Goal: Task Accomplishment & Management: Complete application form

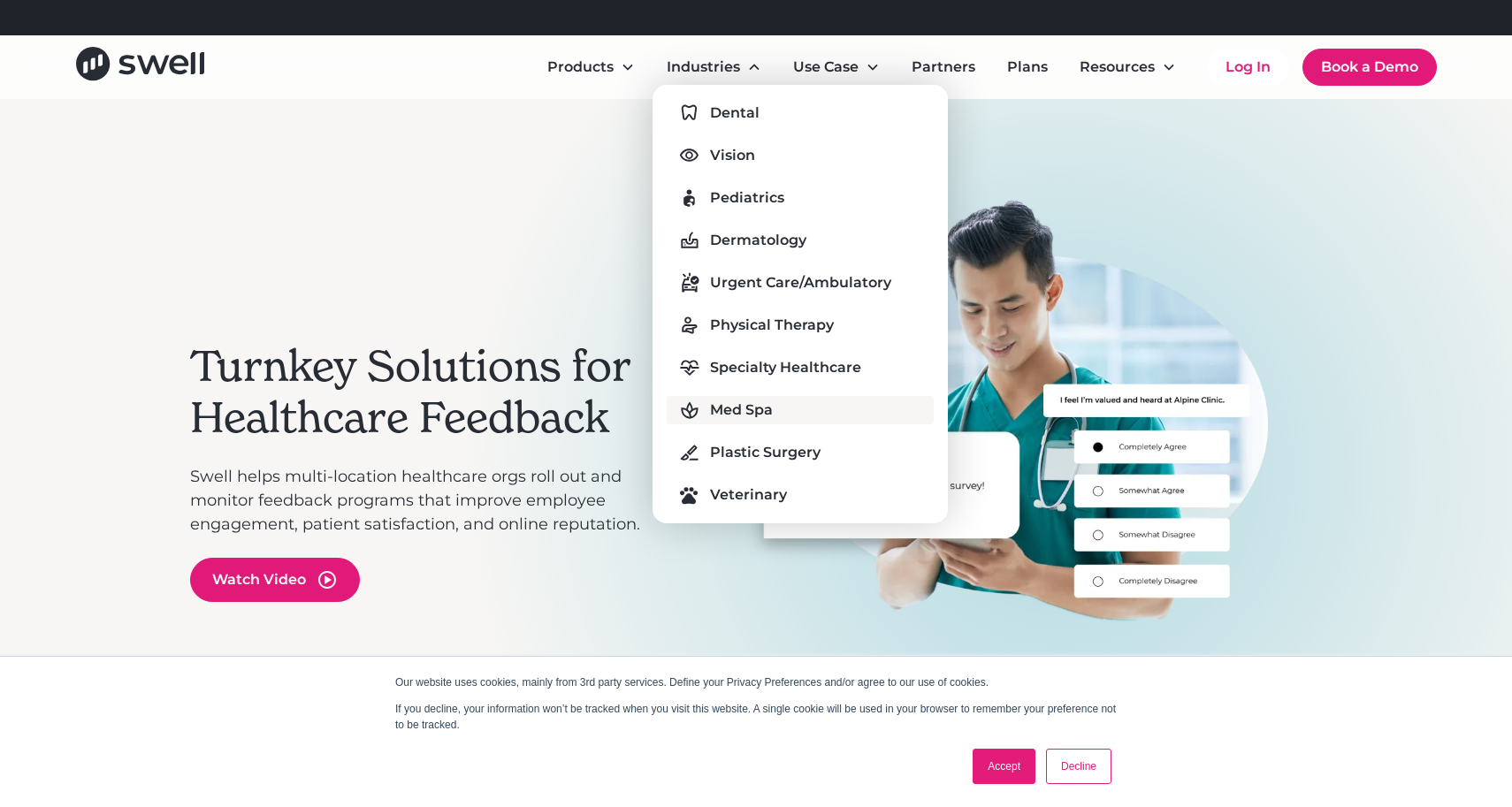
click at [738, 406] on div "Med Spa" at bounding box center [741, 410] width 63 height 22
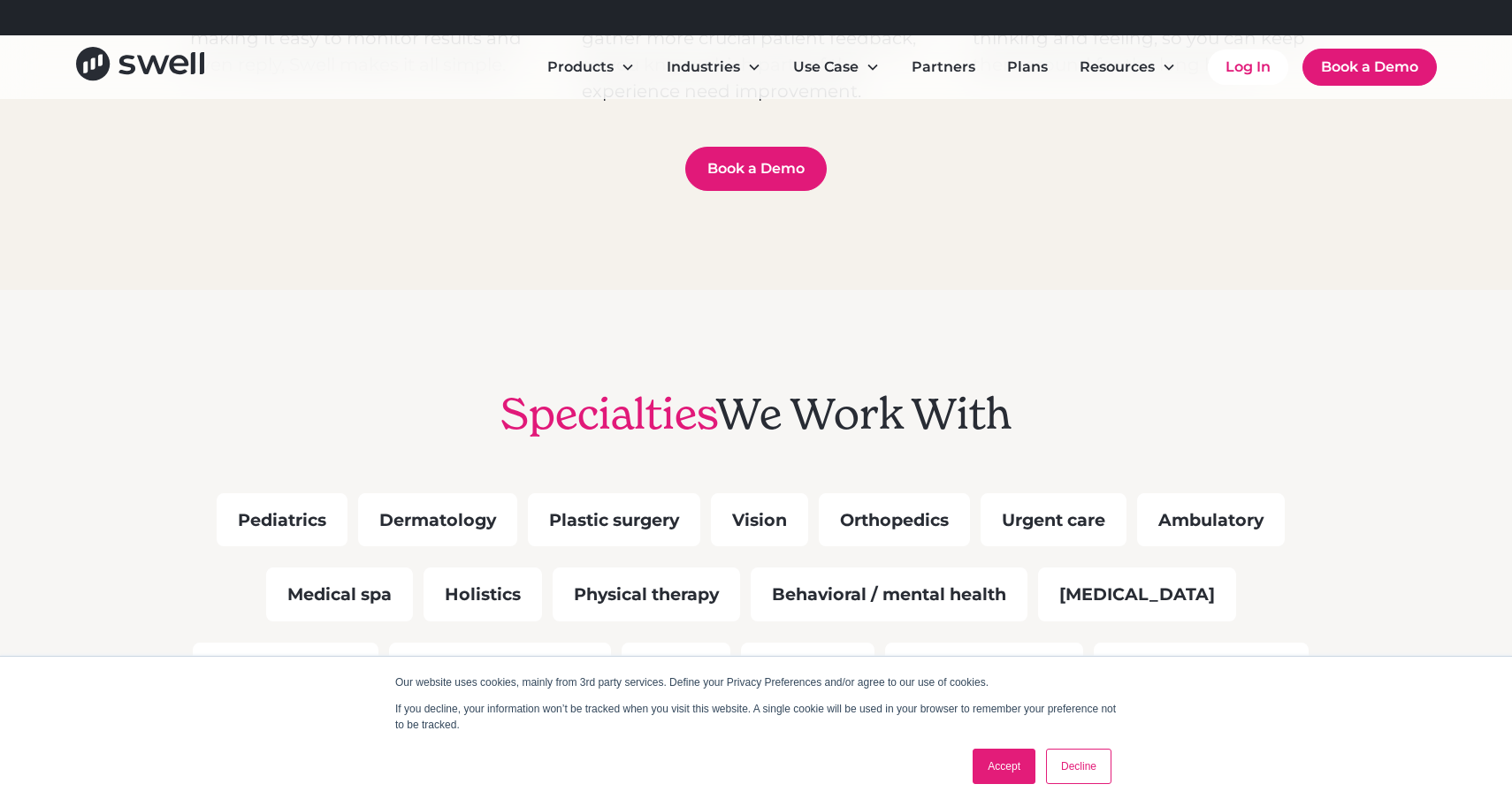
scroll to position [1598, 0]
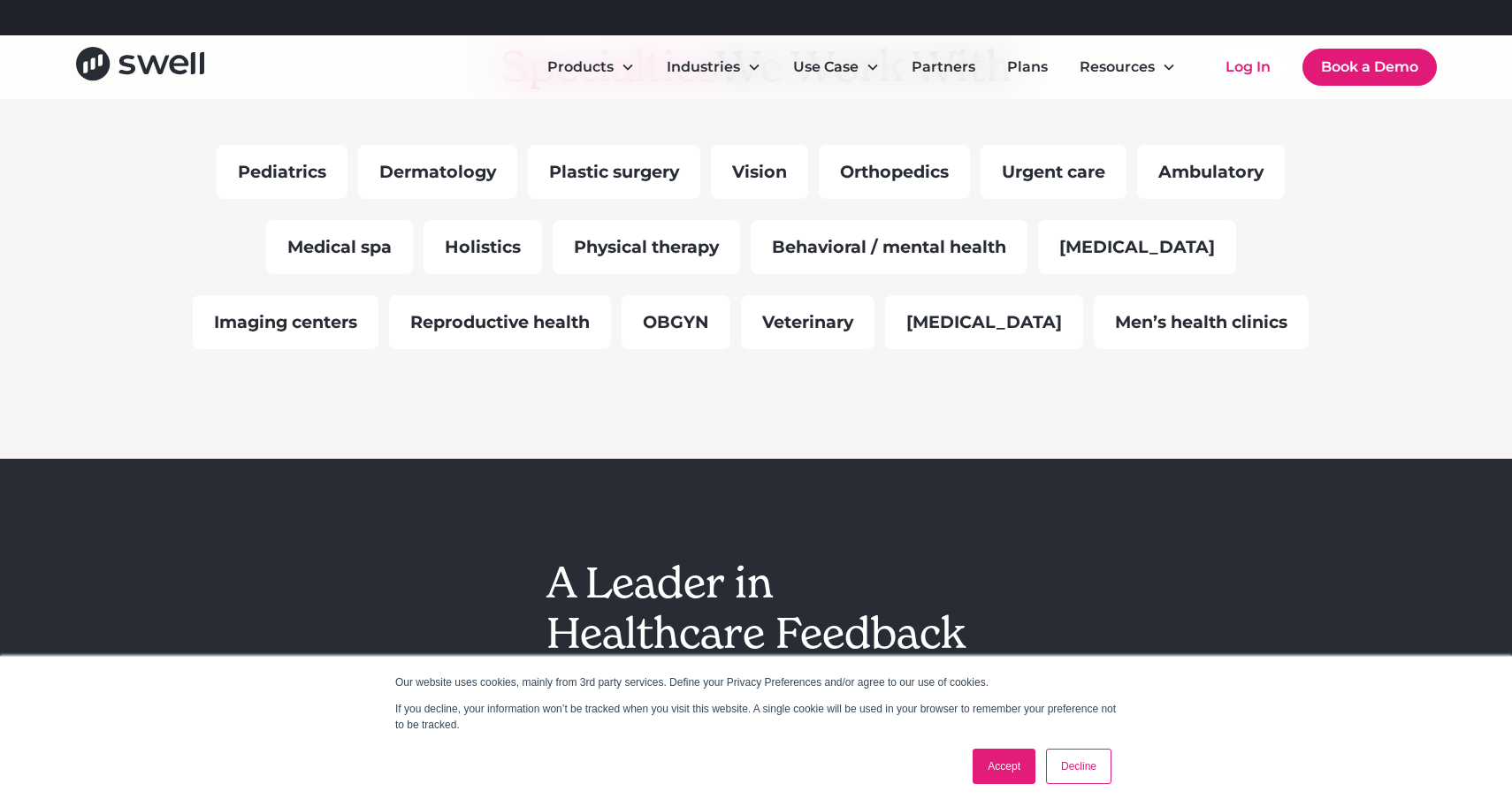
click at [1143, 322] on div "Men’s health clinics" at bounding box center [1201, 321] width 215 height 54
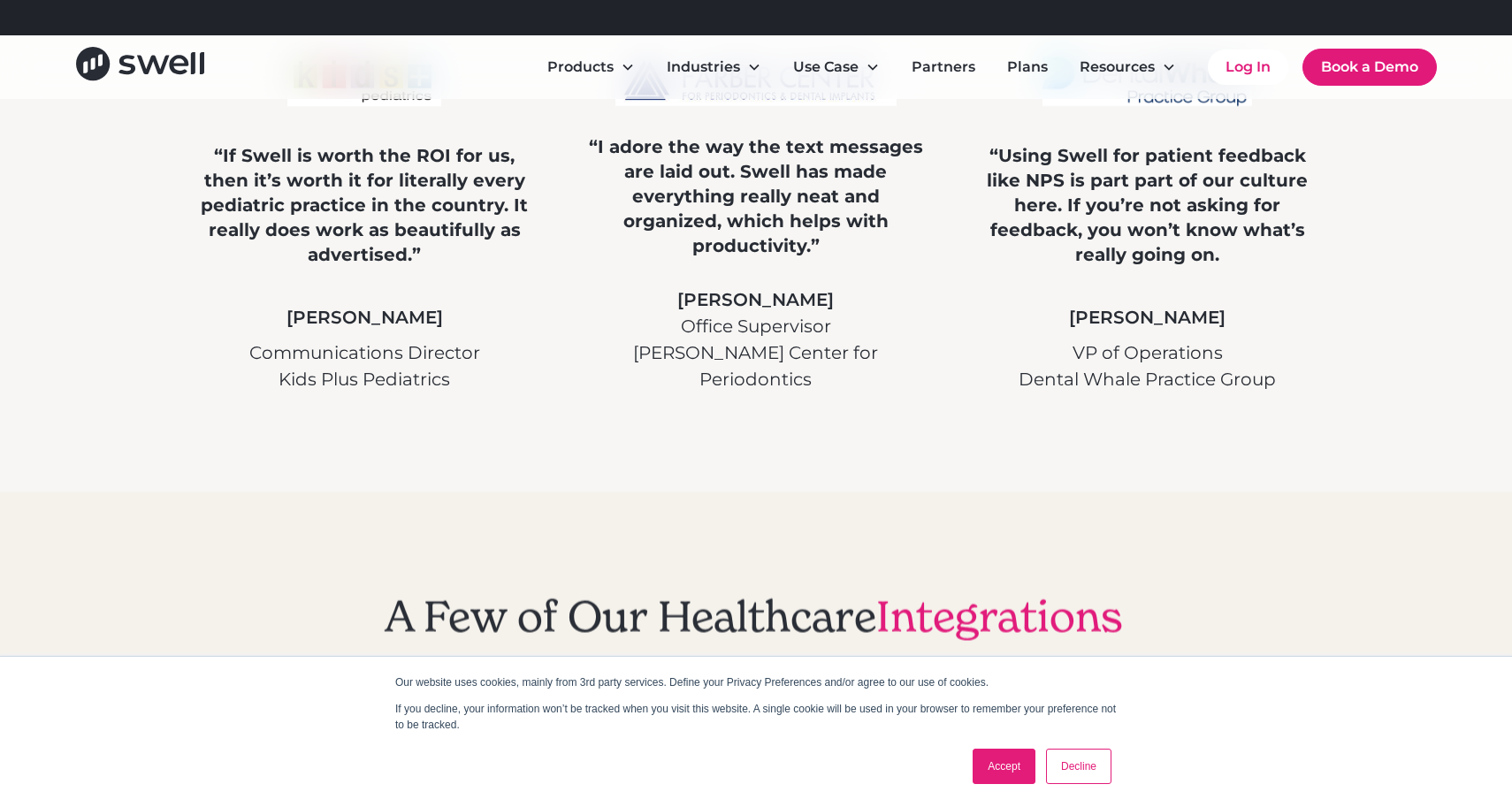
scroll to position [4440, 0]
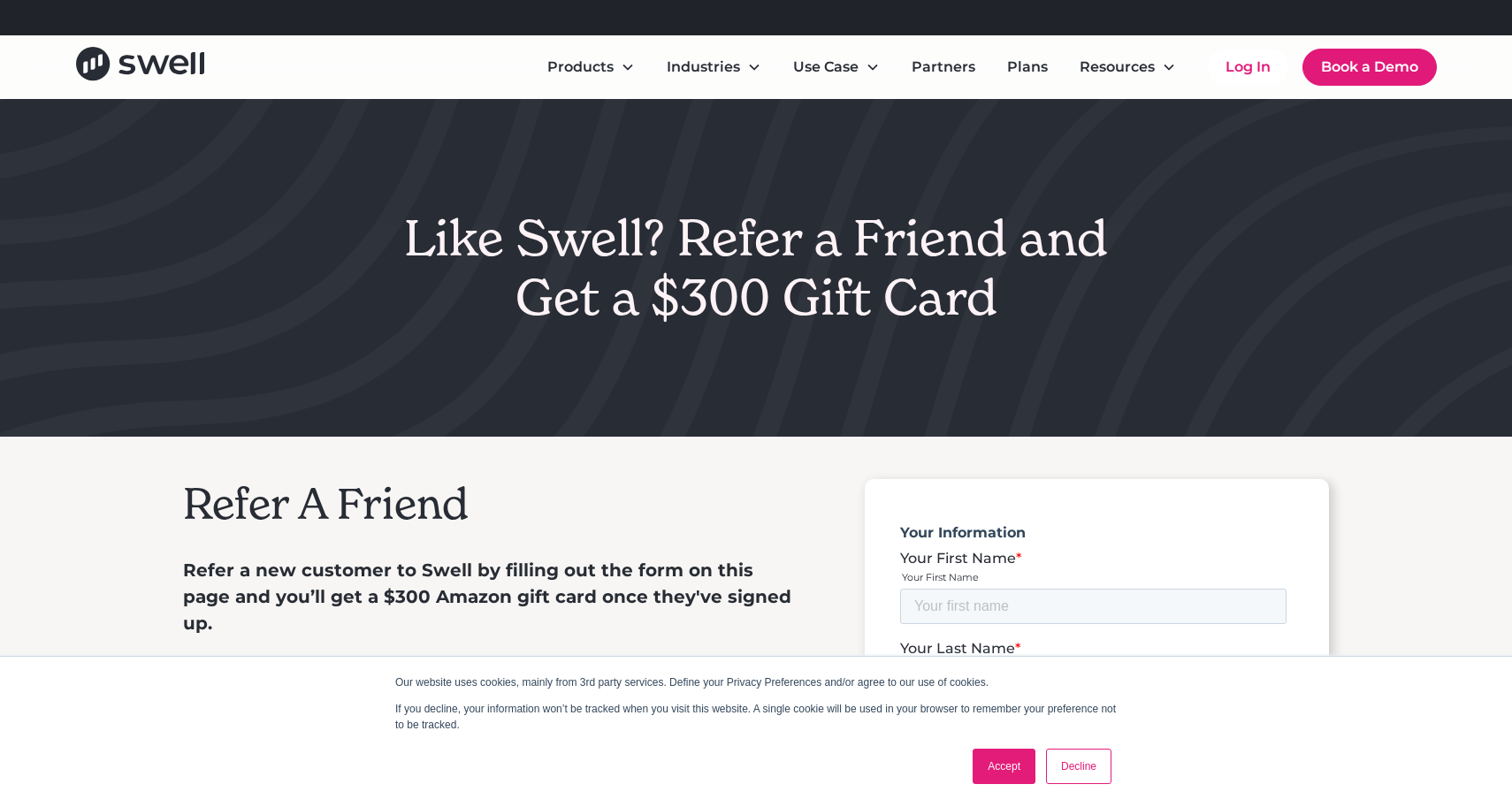
click at [978, 747] on div "Accept Decline" at bounding box center [1042, 766] width 149 height 46
click at [987, 757] on link "Accept" at bounding box center [1004, 766] width 63 height 36
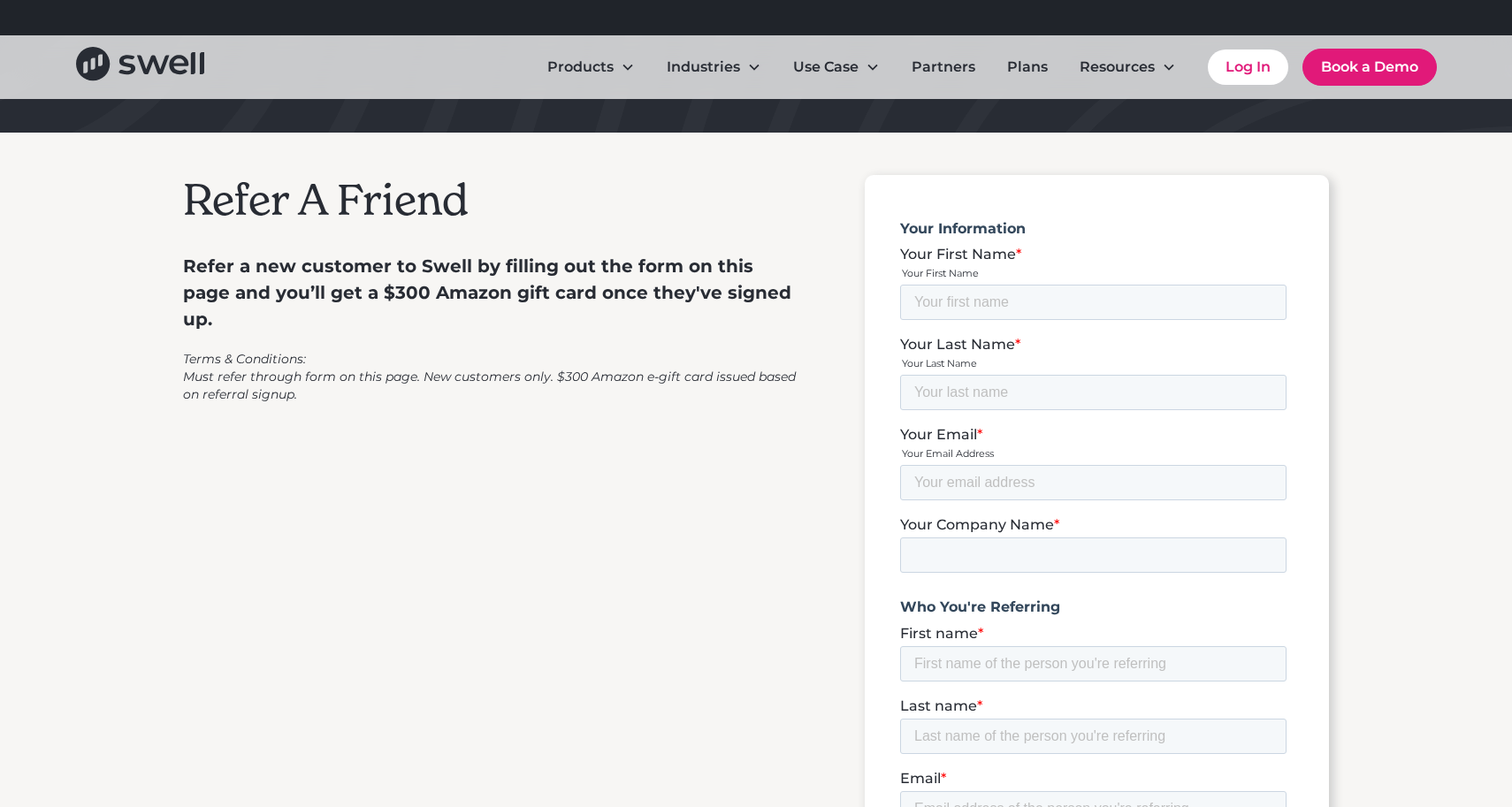
scroll to position [302, 0]
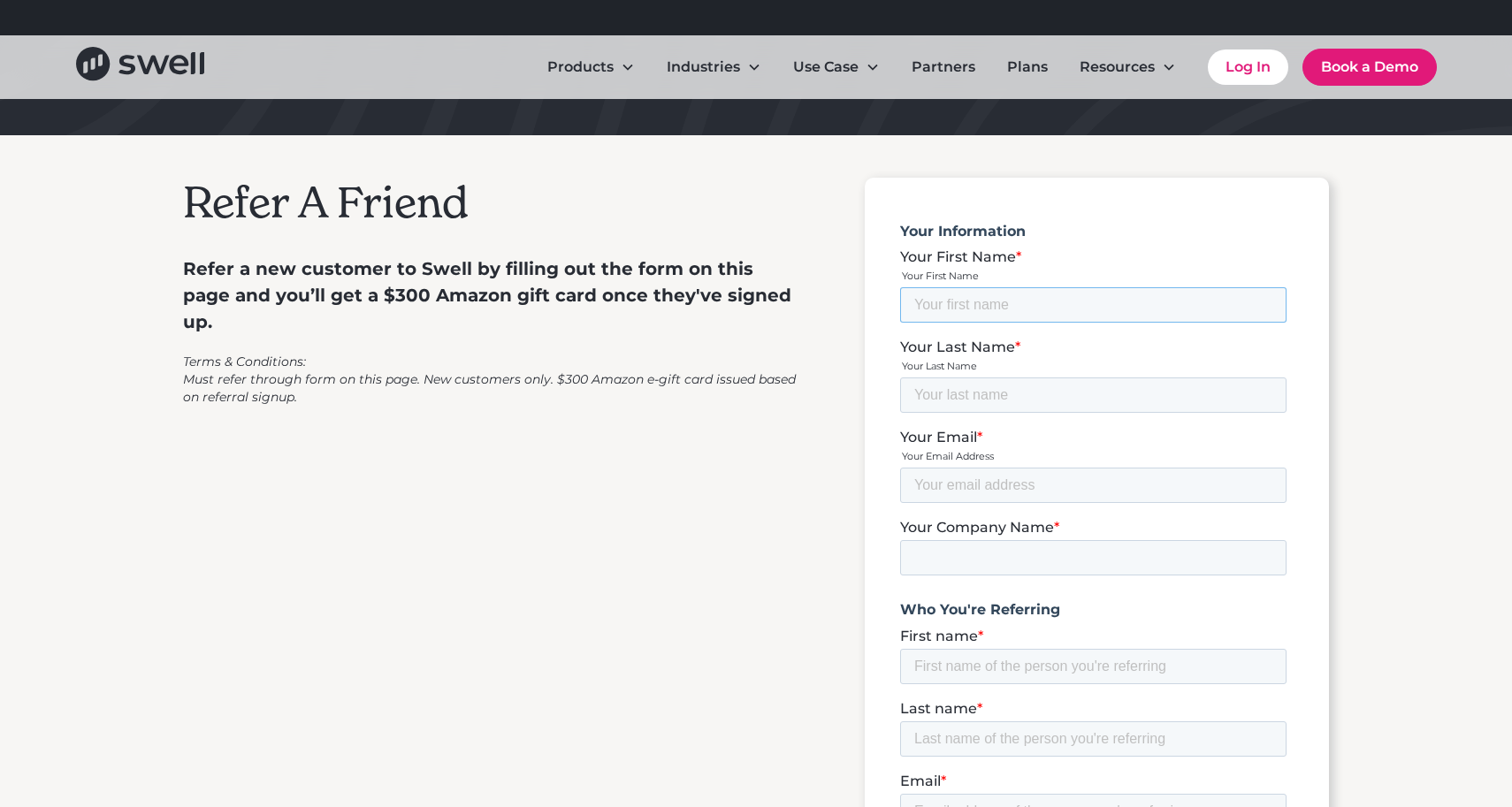
click at [908, 308] on input "Your First Name *" at bounding box center [1093, 305] width 386 height 36
type input "Moid"
type input "Khan"
type input "moidkhandds@gmail.com"
click at [1027, 468] on input "moidkhandds@gmail.com" at bounding box center [1093, 486] width 386 height 36
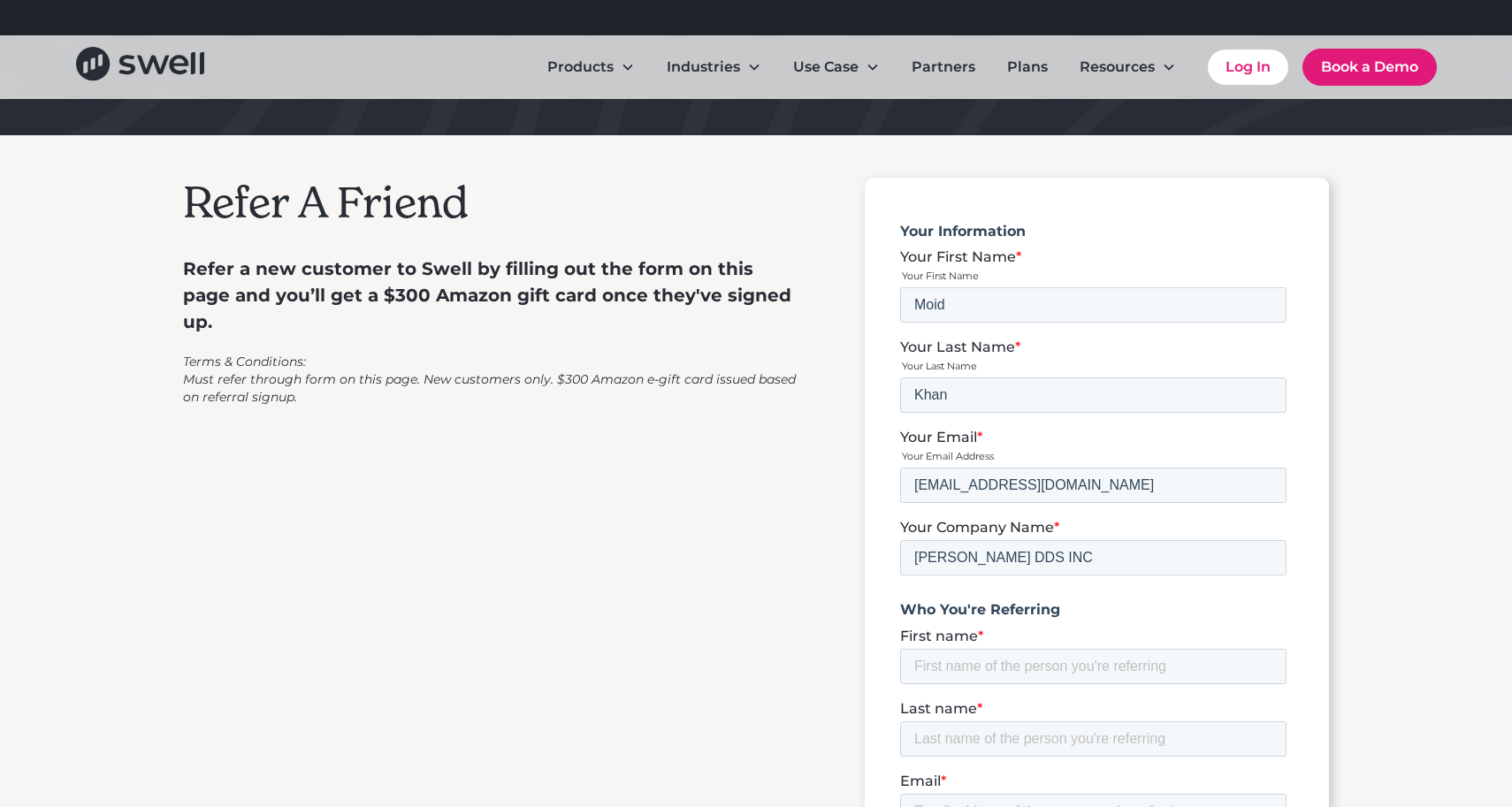
click at [839, 429] on div "Refer A Friend Refer a new customer to Swell by filling out the form on this pa…" at bounding box center [755, 794] width 1145 height 1233
click at [1034, 540] on input "Moid Khan DDS INC" at bounding box center [1093, 558] width 386 height 36
type input "Lush Dental Studio"
click at [1105, 468] on input "moidkhandds@gmail.com" at bounding box center [1093, 486] width 386 height 36
click at [963, 649] on input "First name *" at bounding box center [1093, 667] width 386 height 36
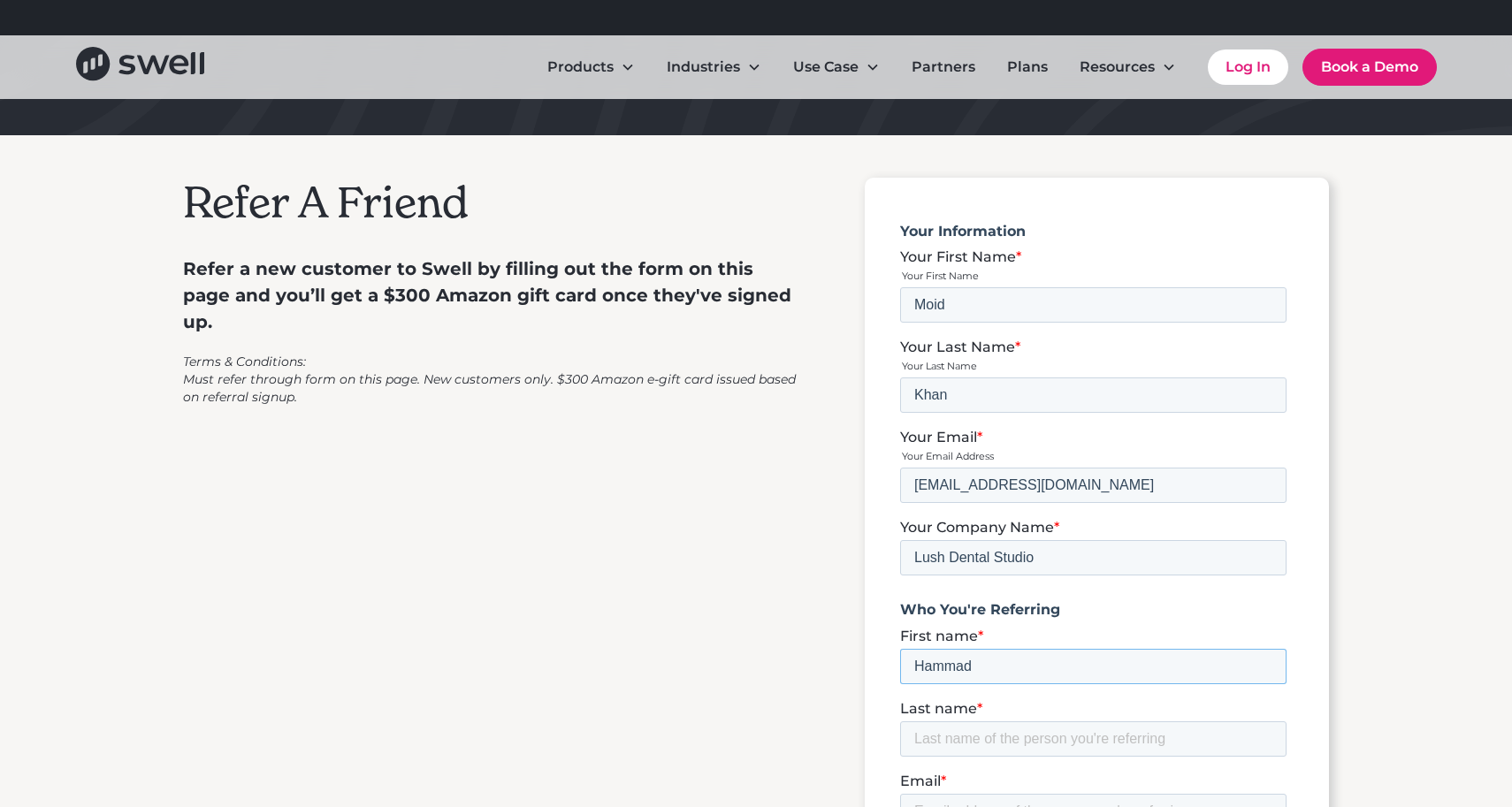
type input "Hammad"
type input "Khan"
type input "hkhan916@gmail.com"
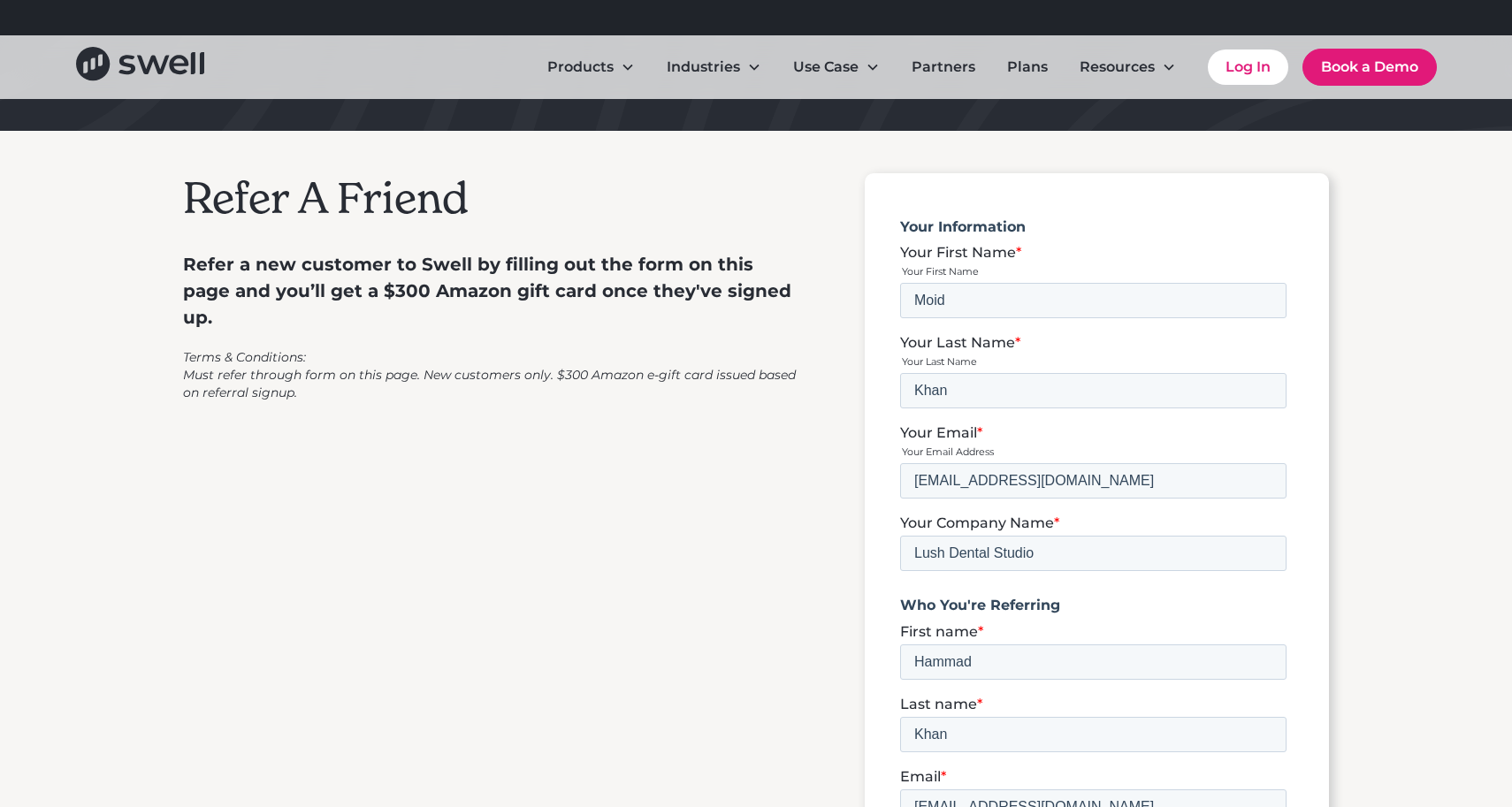
scroll to position [781, 0]
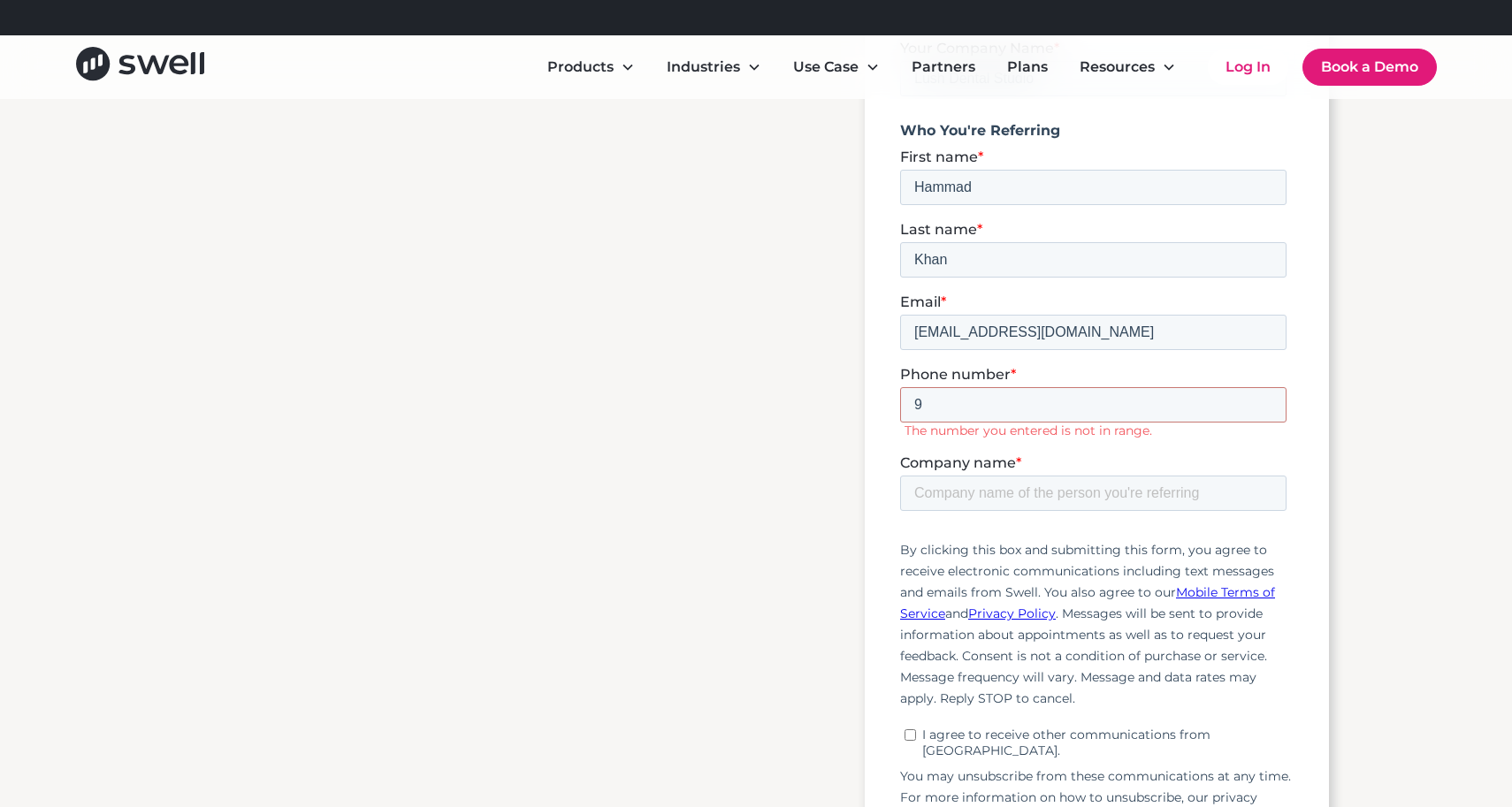
click at [1024, 367] on label "Phone number *" at bounding box center [1096, 375] width 393 height 18
click at [1024, 388] on input "9" at bounding box center [1093, 406] width 386 height 36
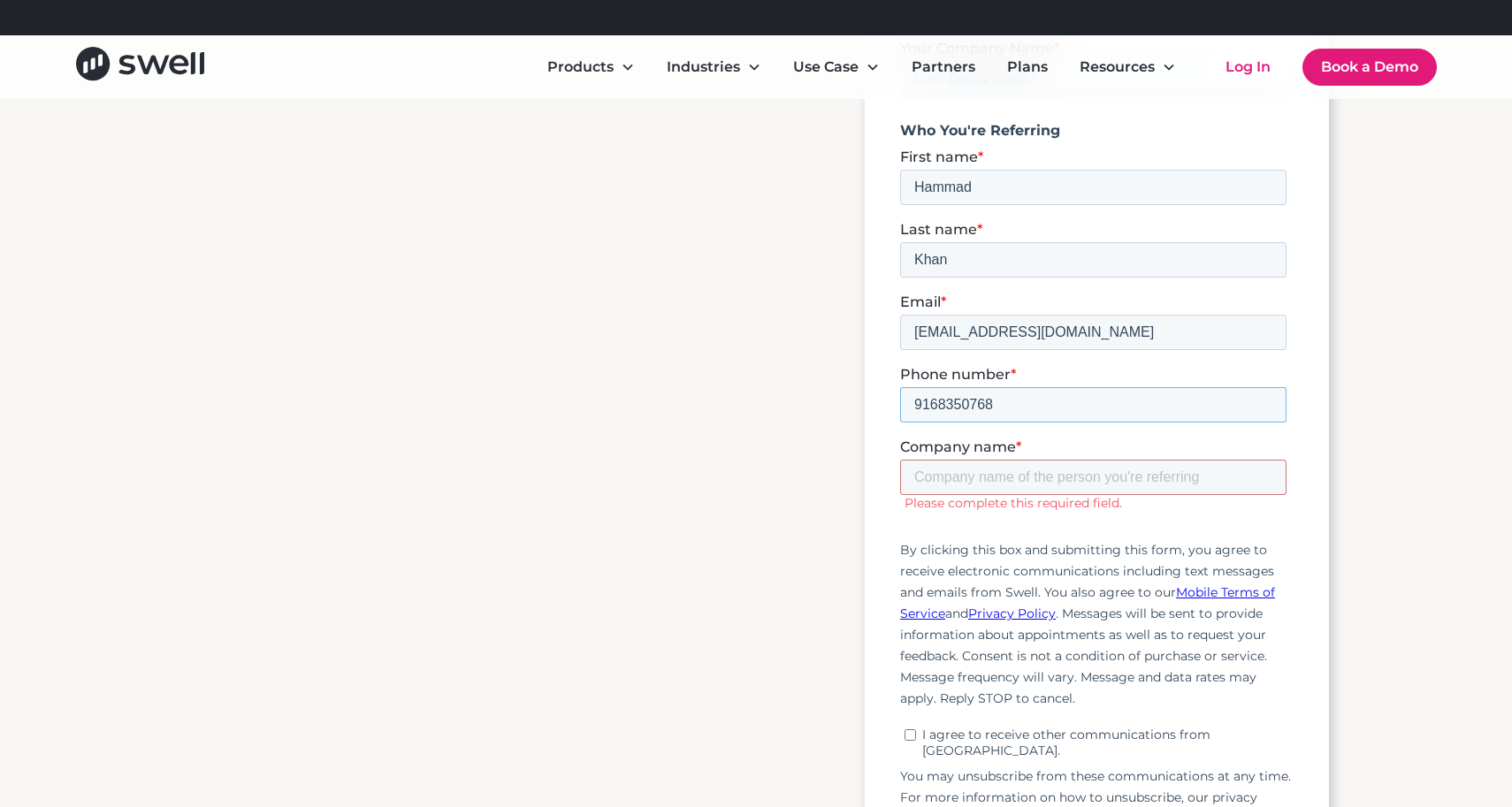
type input "9168350768"
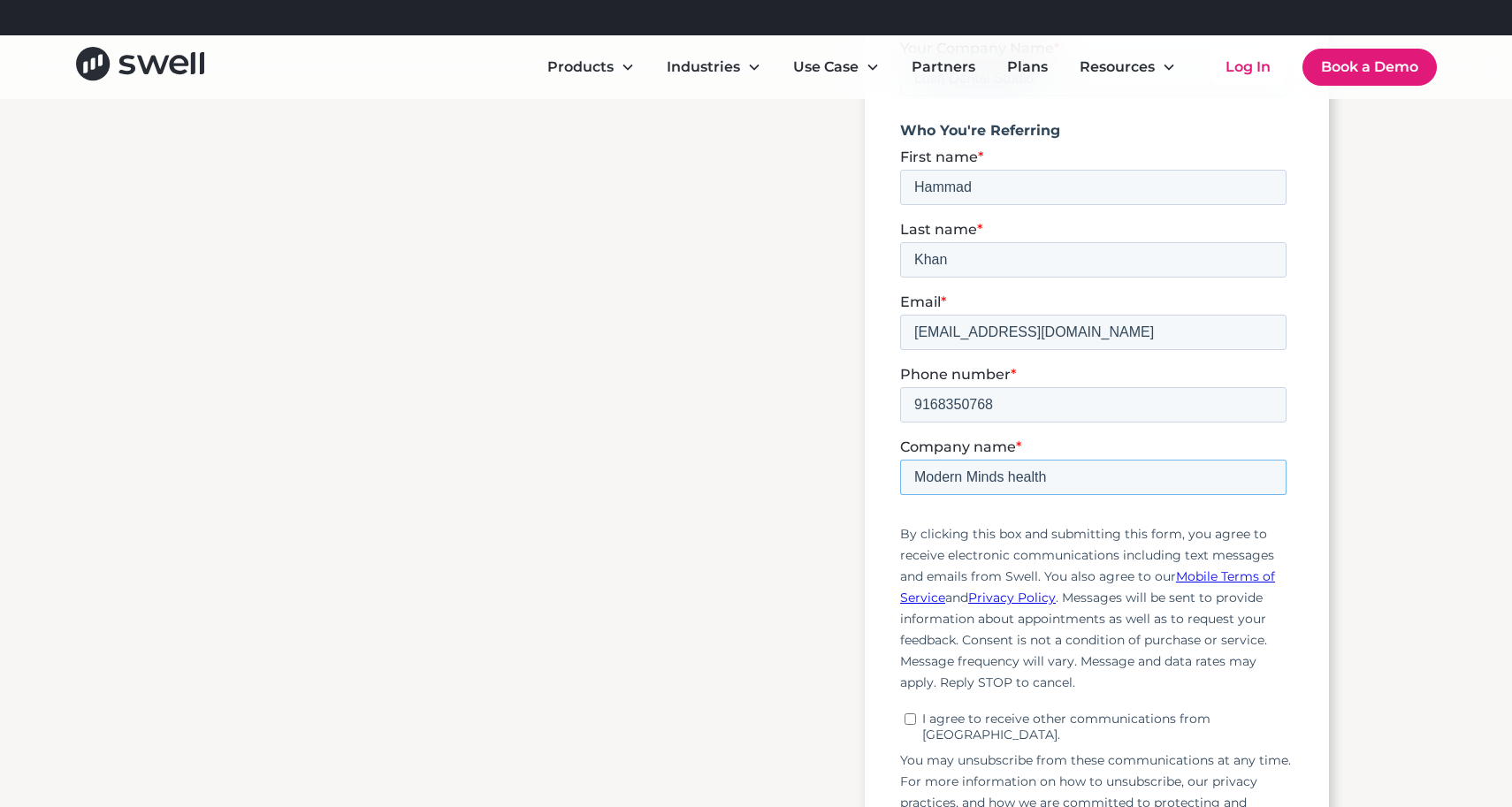
type input "Modern Minds health"
click at [904, 715] on input "I agree to receive other communications from Swell." at bounding box center [910, 720] width 11 height 11
checkbox input "true"
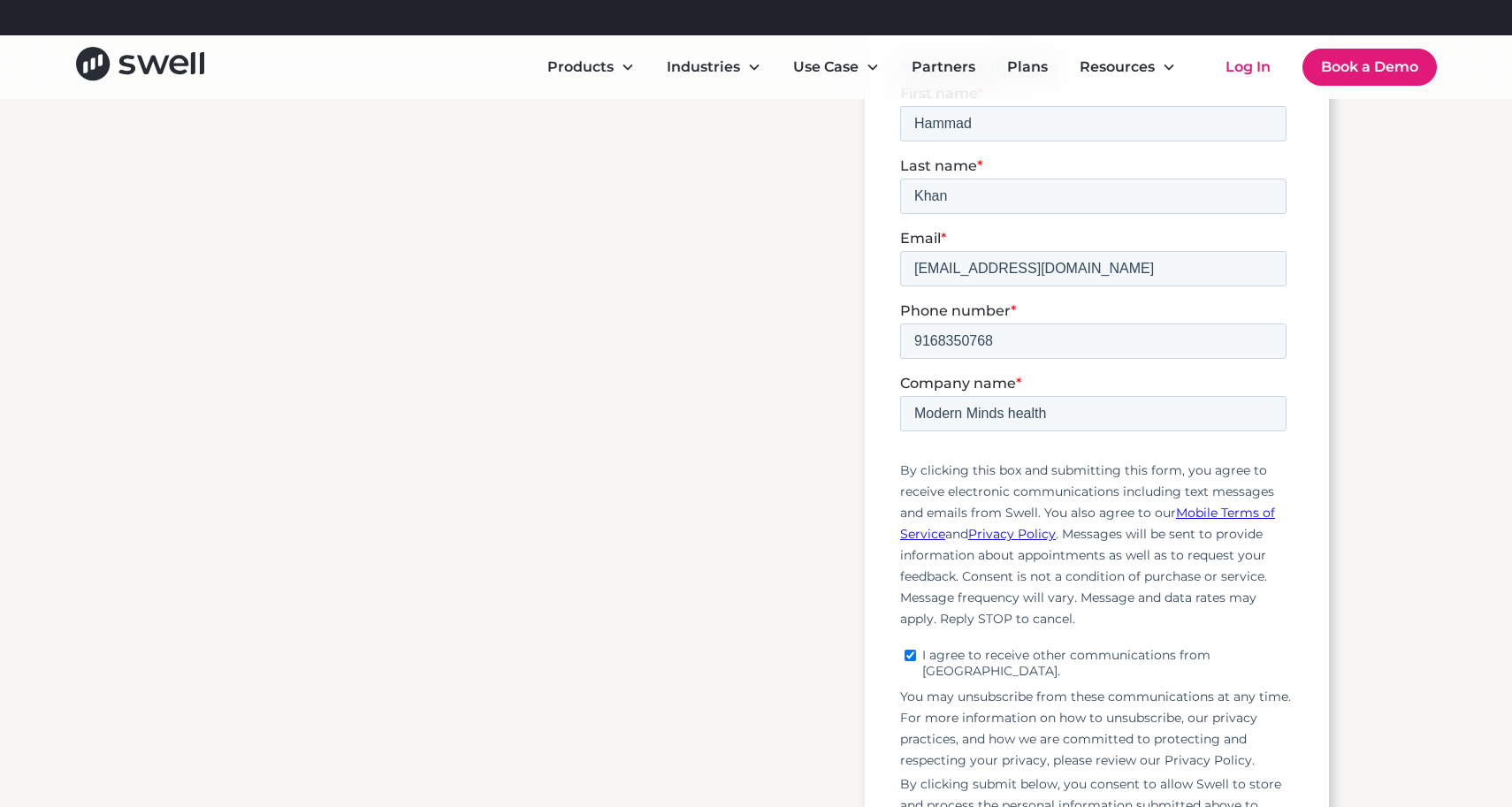
scroll to position [992, 0]
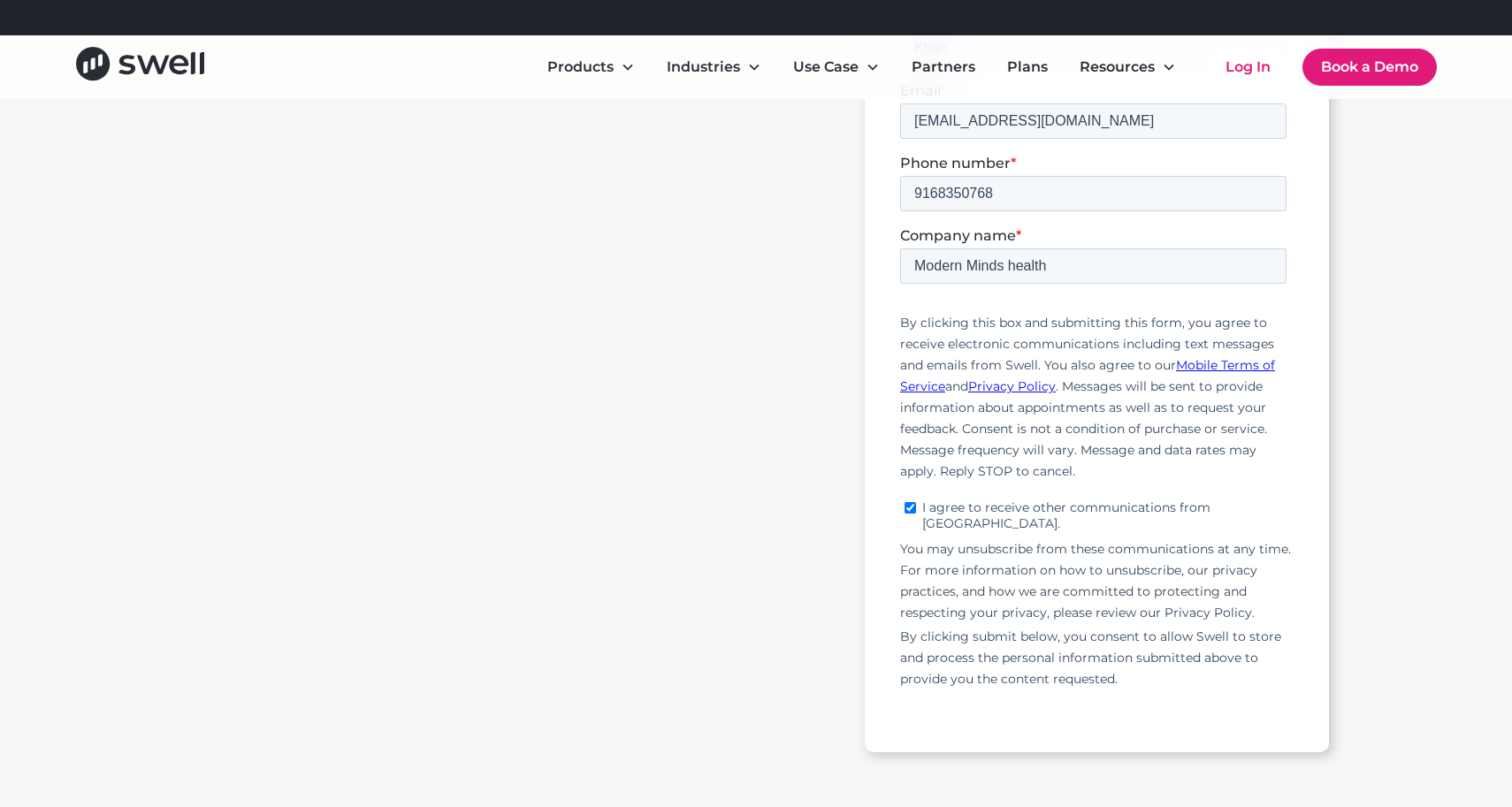
click at [946, 724] on input "Submit" at bounding box center [949, 742] width 98 height 37
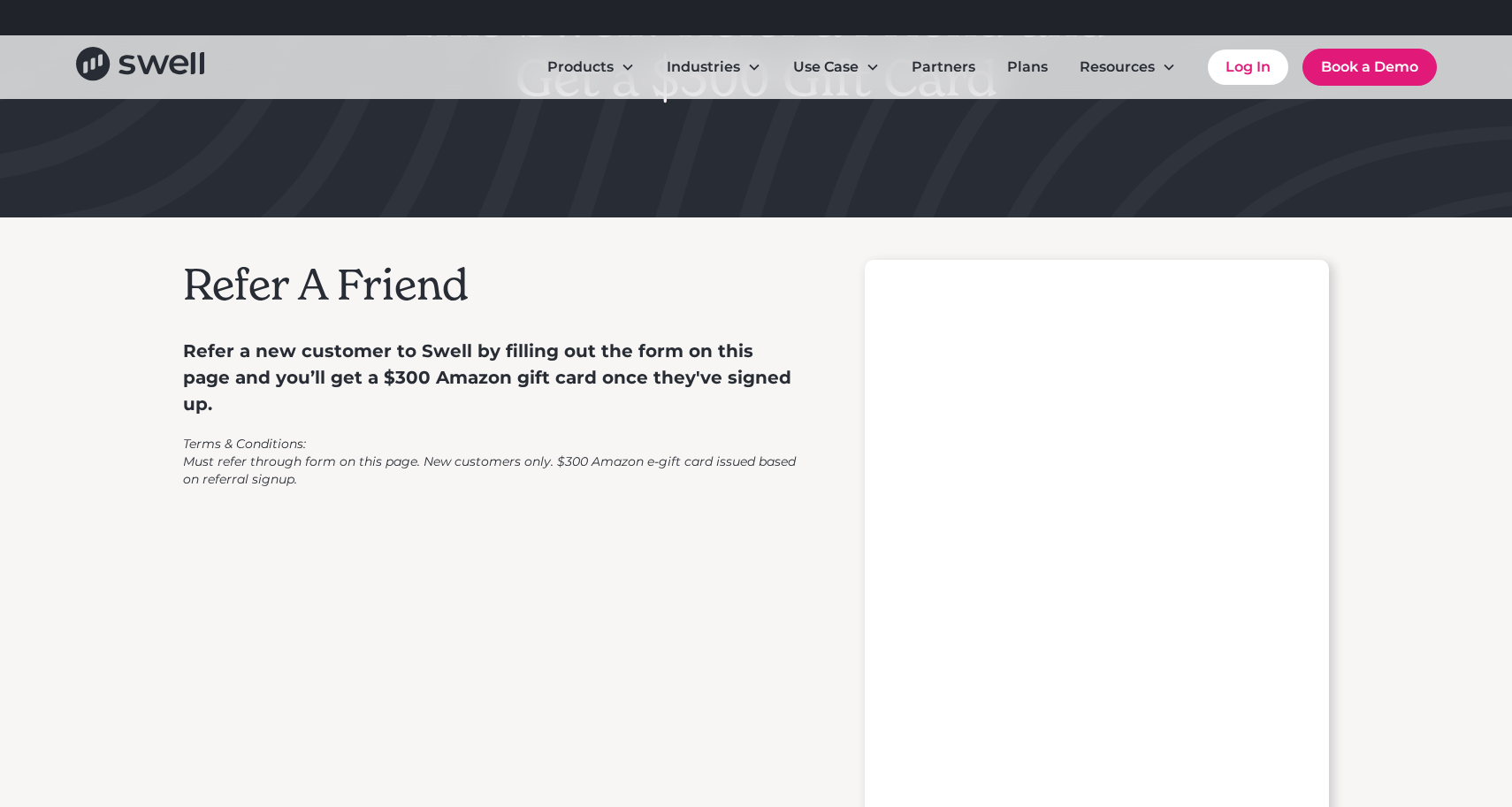
scroll to position [0, 0]
